Goal: Use online tool/utility

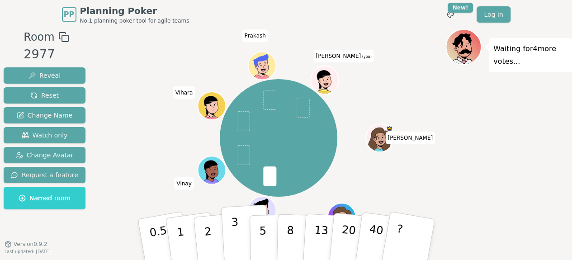
click at [243, 235] on button "3" at bounding box center [245, 240] width 49 height 71
click at [237, 230] on p "3" at bounding box center [236, 240] width 10 height 49
click at [260, 233] on p "5" at bounding box center [263, 239] width 8 height 49
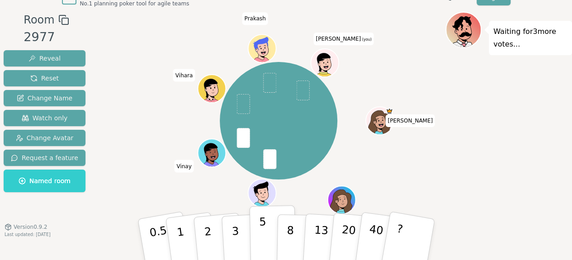
click at [262, 226] on p "5" at bounding box center [263, 239] width 8 height 49
